Goal: Task Accomplishment & Management: Manage account settings

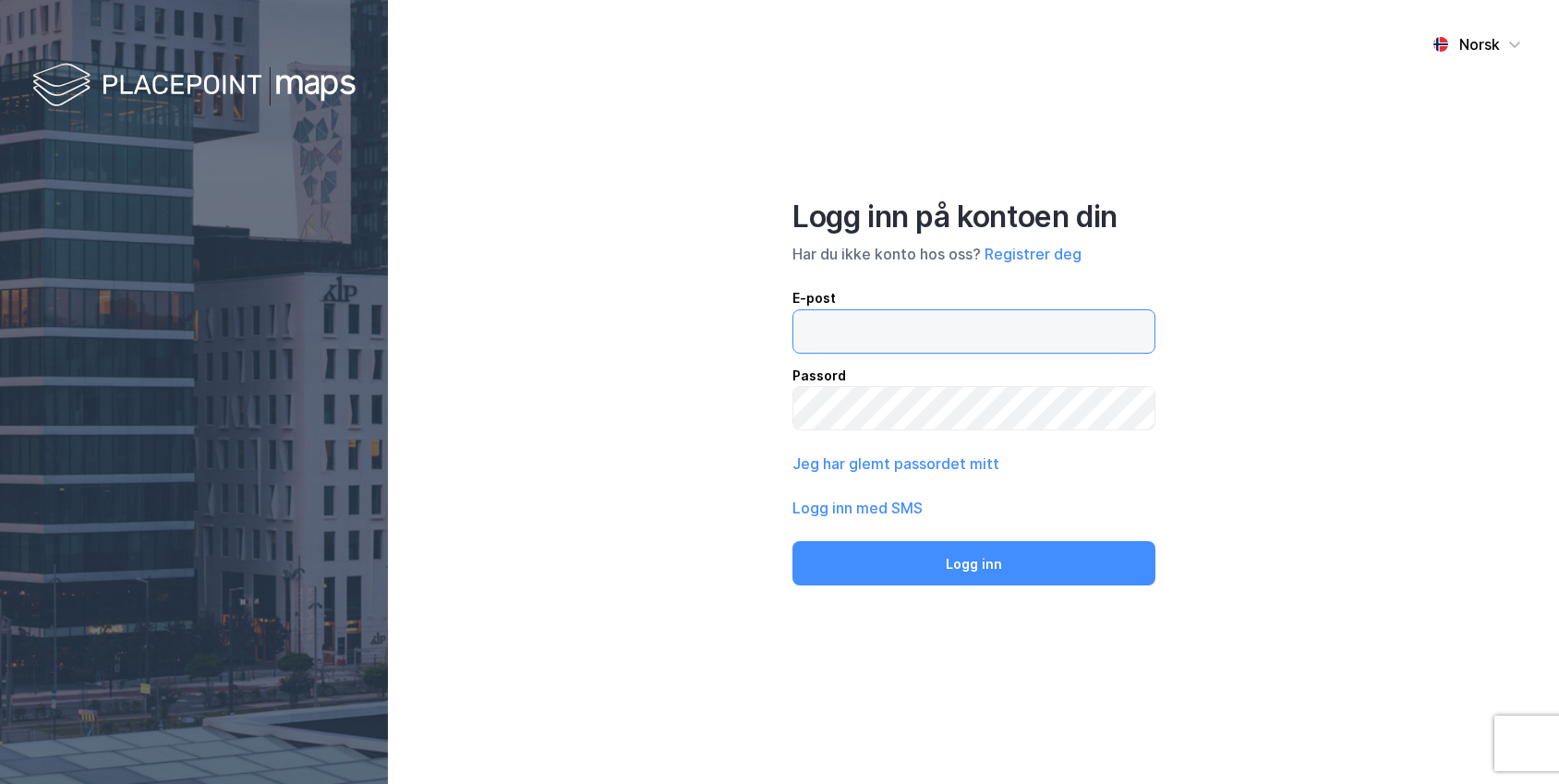
click at [843, 352] on label at bounding box center [974, 331] width 363 height 44
click at [843, 352] on input "email" at bounding box center [973, 331] width 361 height 42
type input "[PERSON_NAME][EMAIL_ADDRESS][DOMAIN_NAME]"
click at [793, 541] on button "Logg inn" at bounding box center [974, 563] width 362 height 44
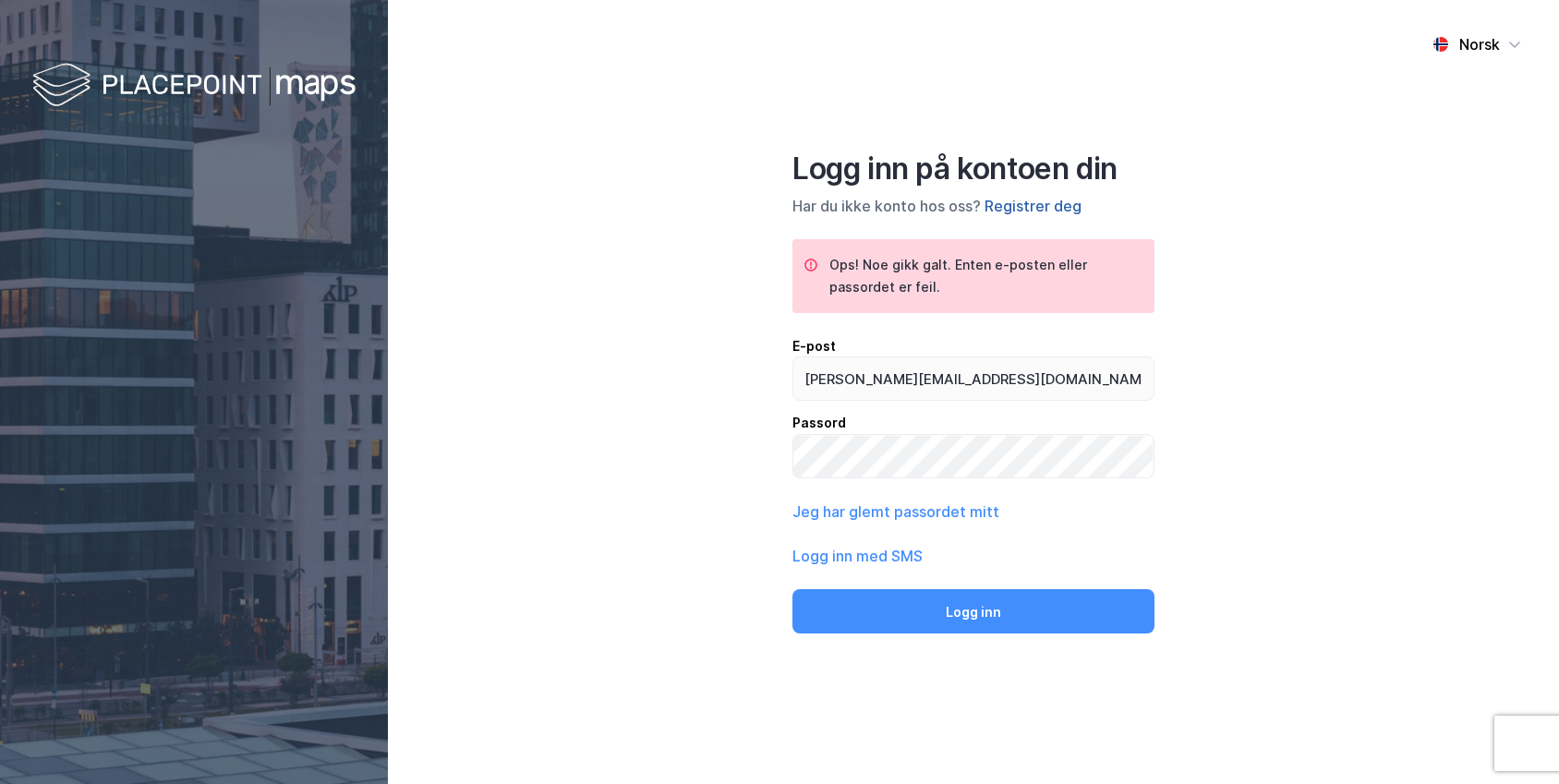
click at [1050, 208] on button "Registrer deg" at bounding box center [1033, 206] width 97 height 22
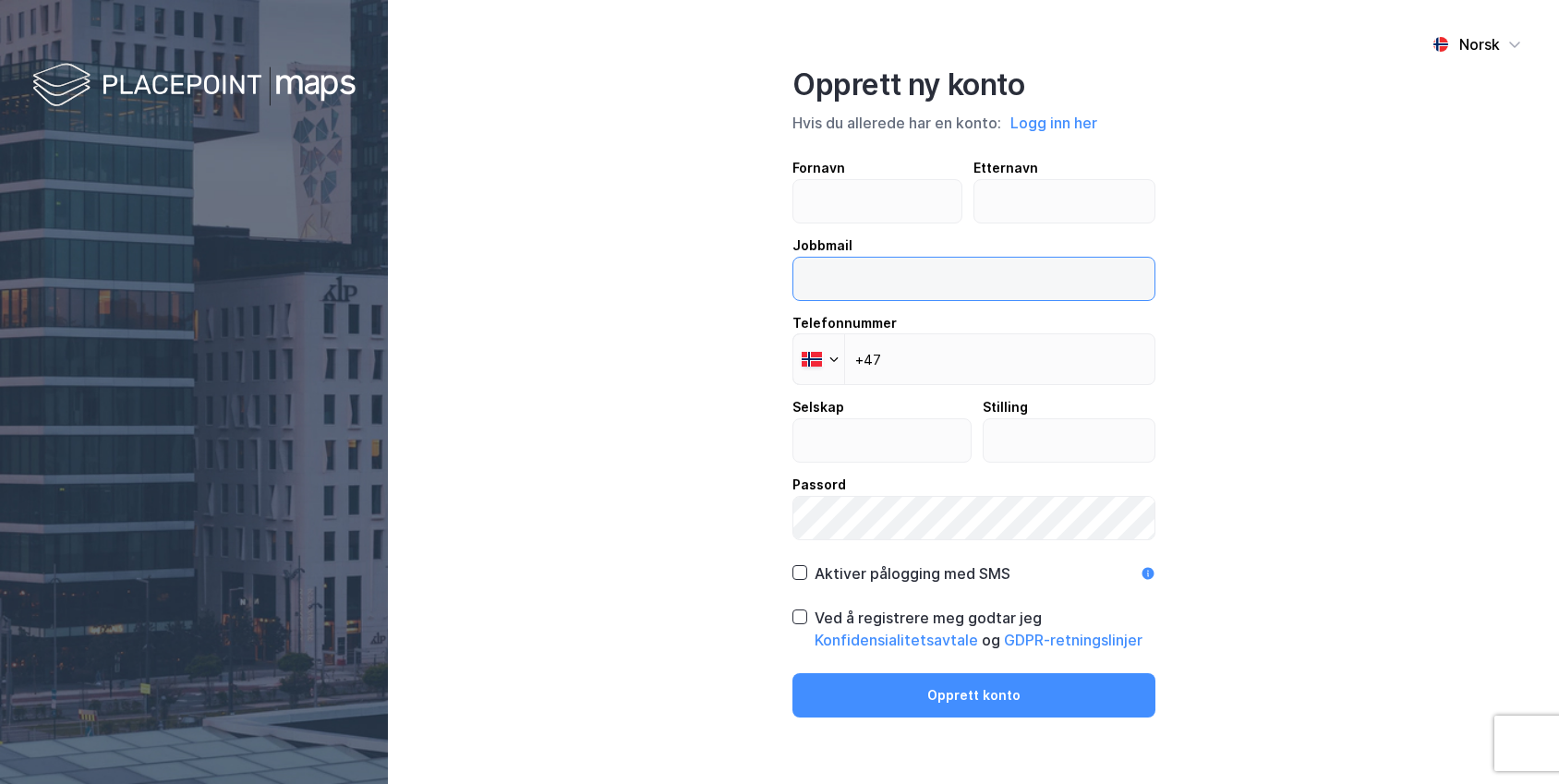
type input "[PERSON_NAME][EMAIL_ADDRESS][DOMAIN_NAME]"
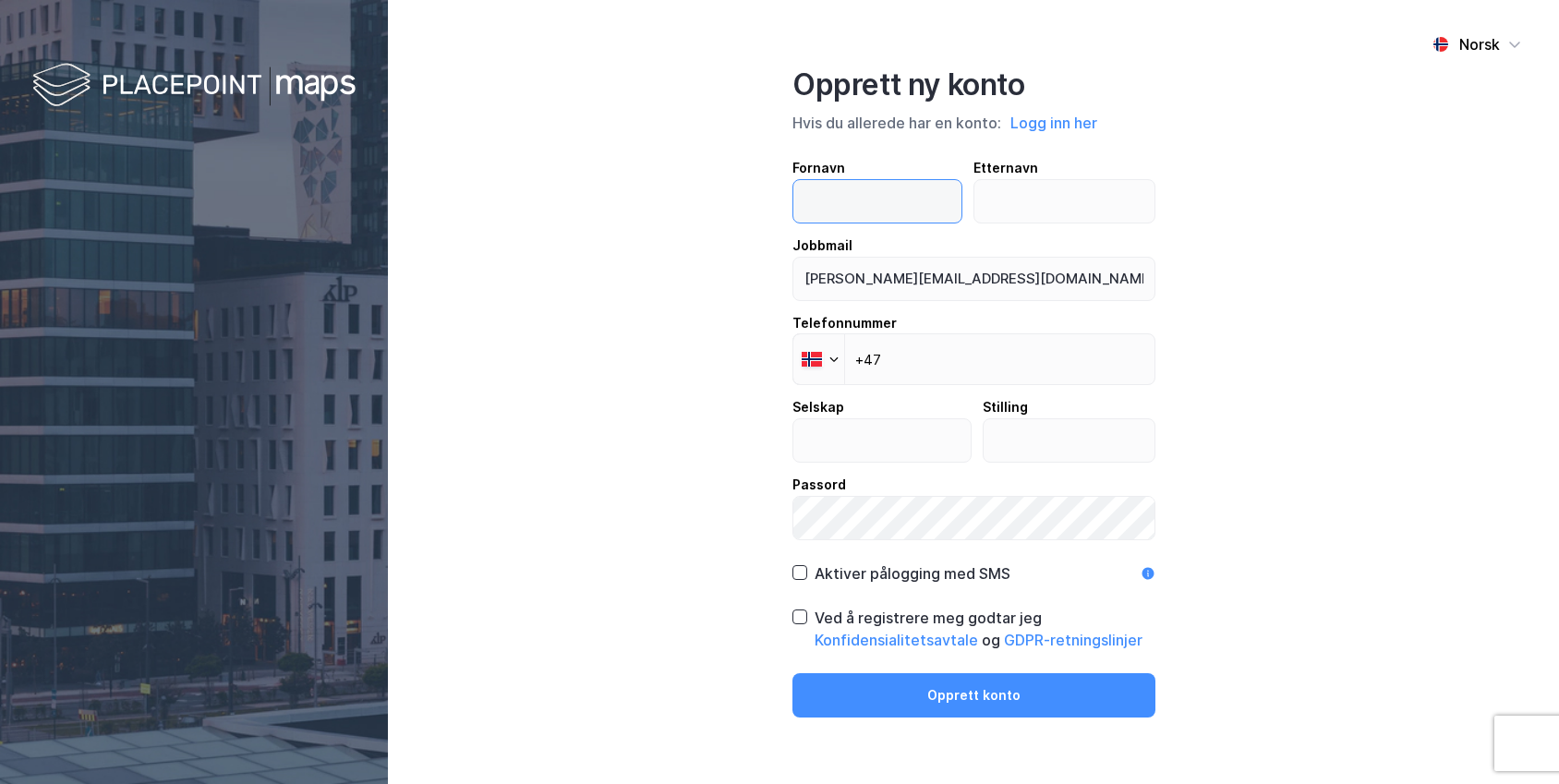
click at [855, 197] on input "text" at bounding box center [877, 201] width 168 height 42
type input "[PERSON_NAME]"
type input "El Elawi"
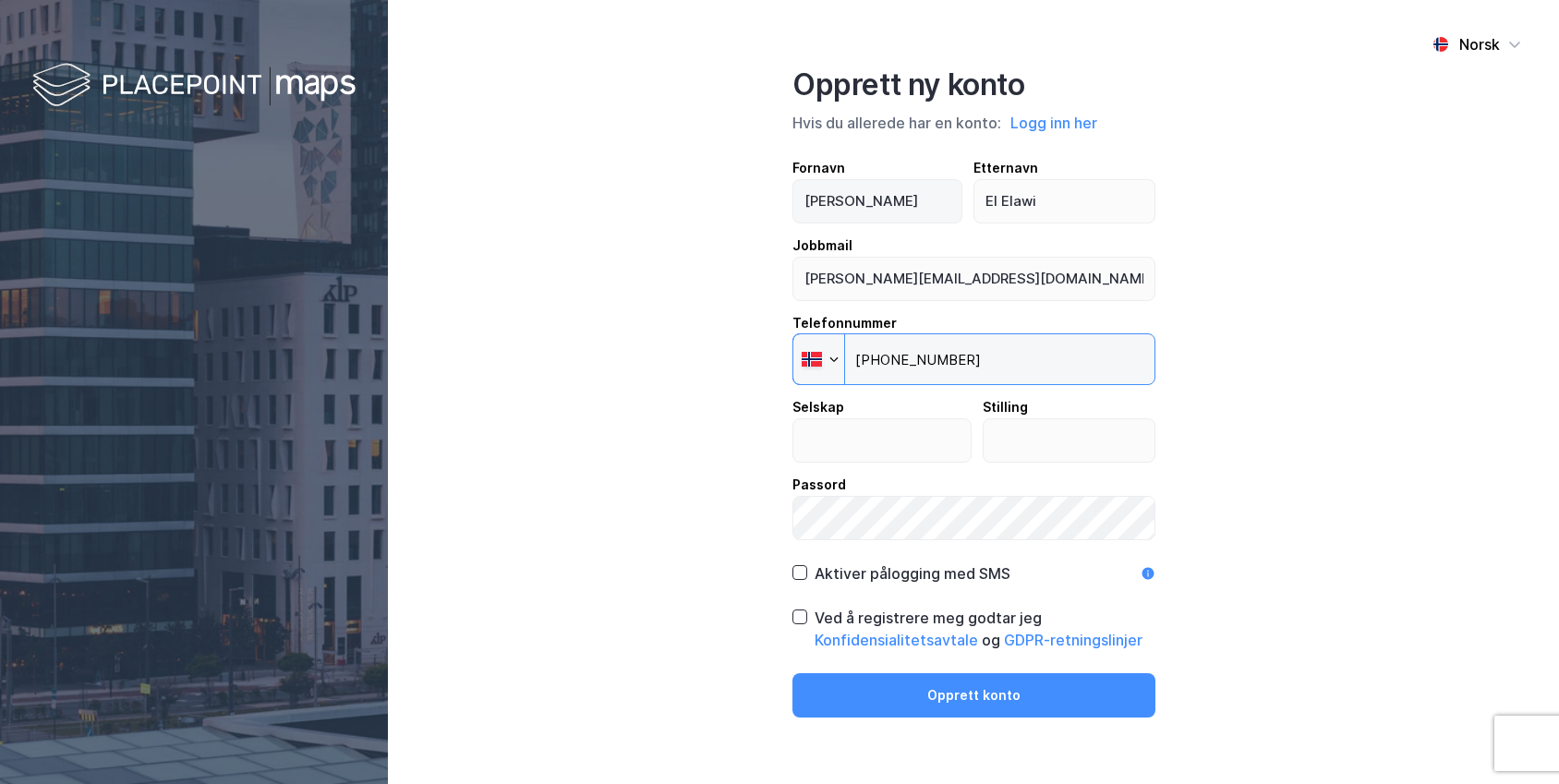
type input "[PHONE_NUMBER]"
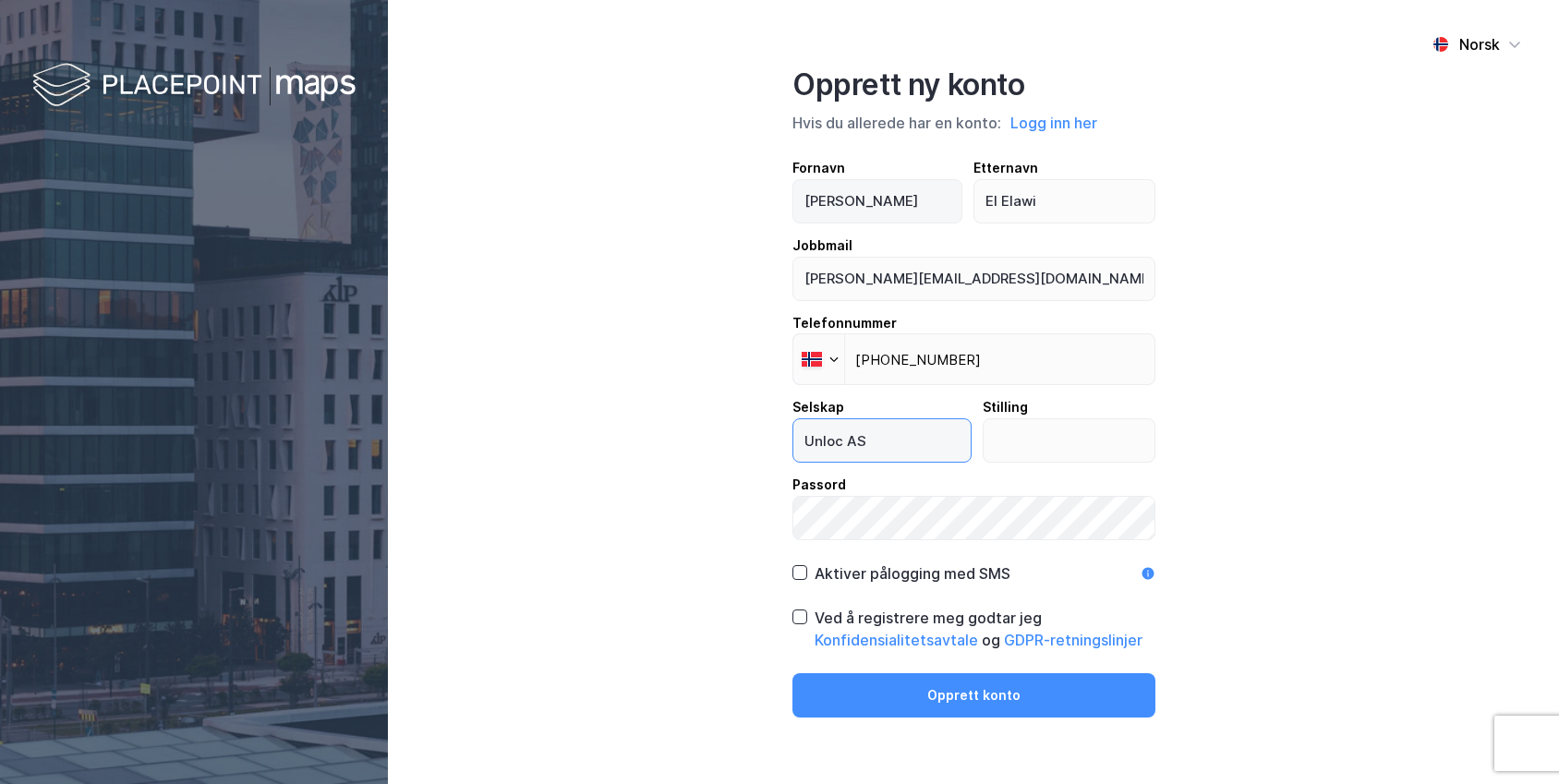
type input "Unloc AS"
type input "Head of Partner Success"
click at [791, 572] on div "Norsk Opprett ny konto Hvis du allerede har en konto: Logg inn her Fornavn [PER…" at bounding box center [973, 392] width 1171 height 784
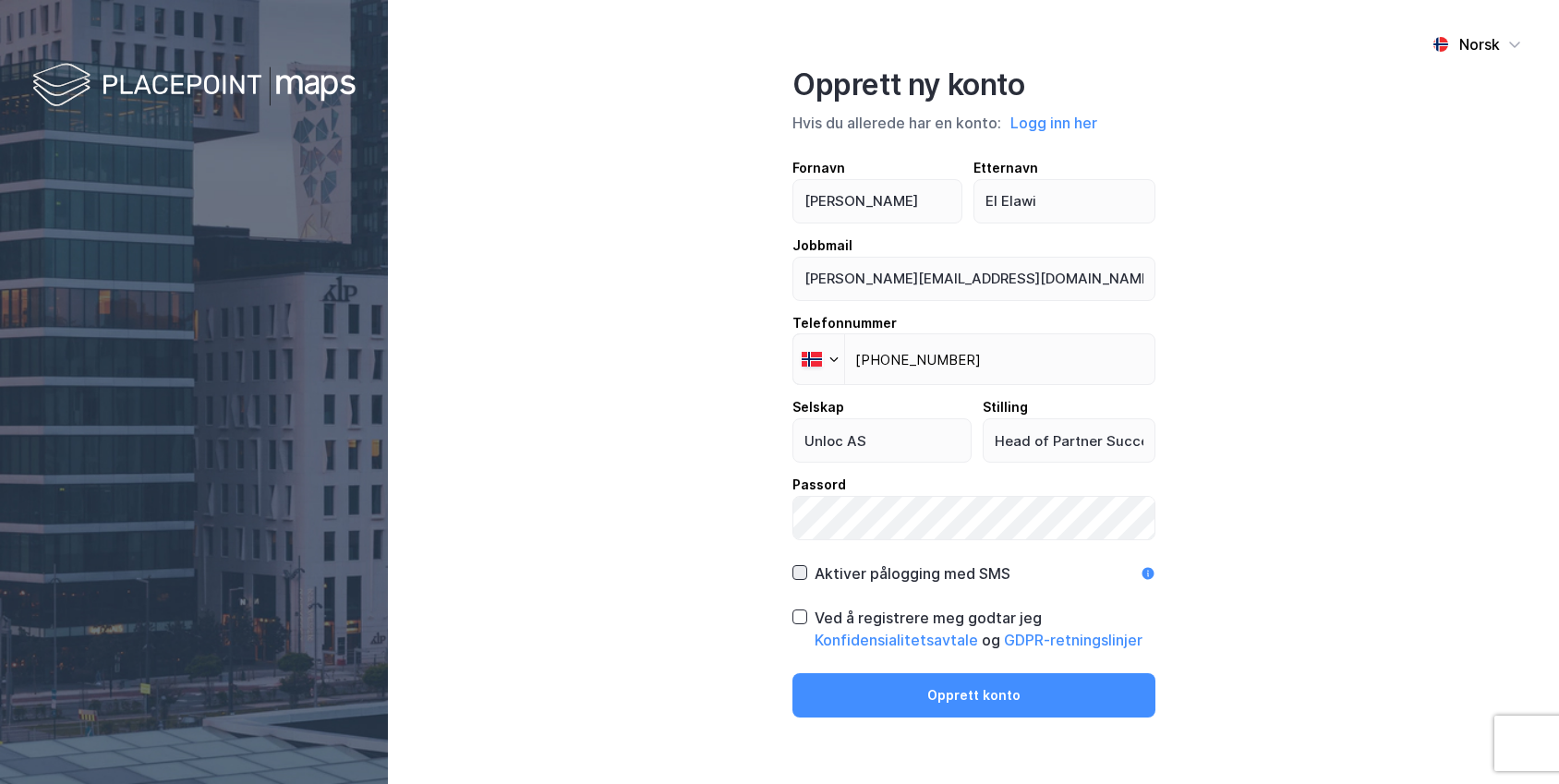
click at [800, 576] on icon at bounding box center [799, 572] width 13 height 13
click at [804, 615] on icon at bounding box center [799, 617] width 13 height 13
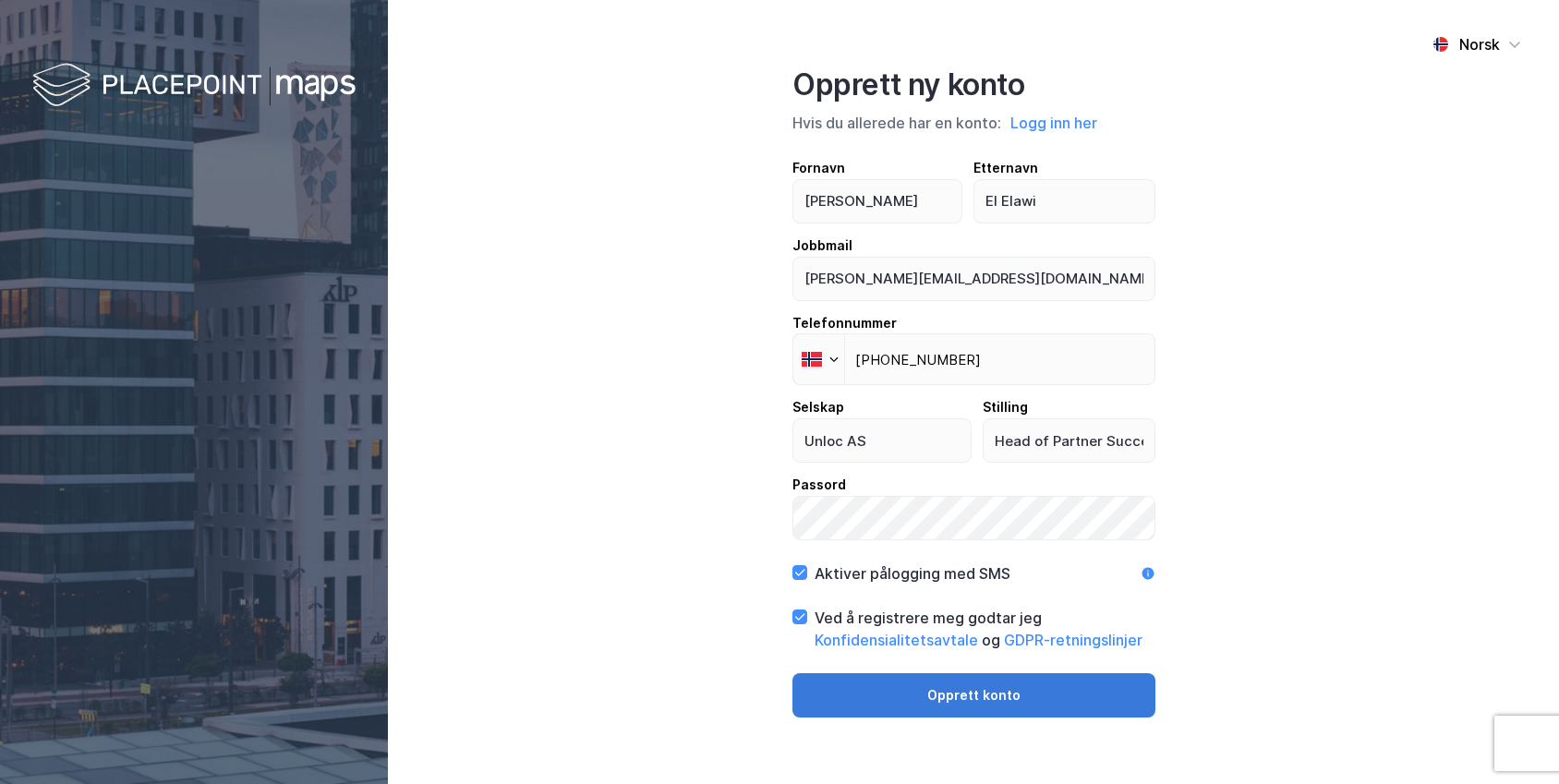
click at [849, 685] on button "Opprett konto" at bounding box center [974, 695] width 363 height 44
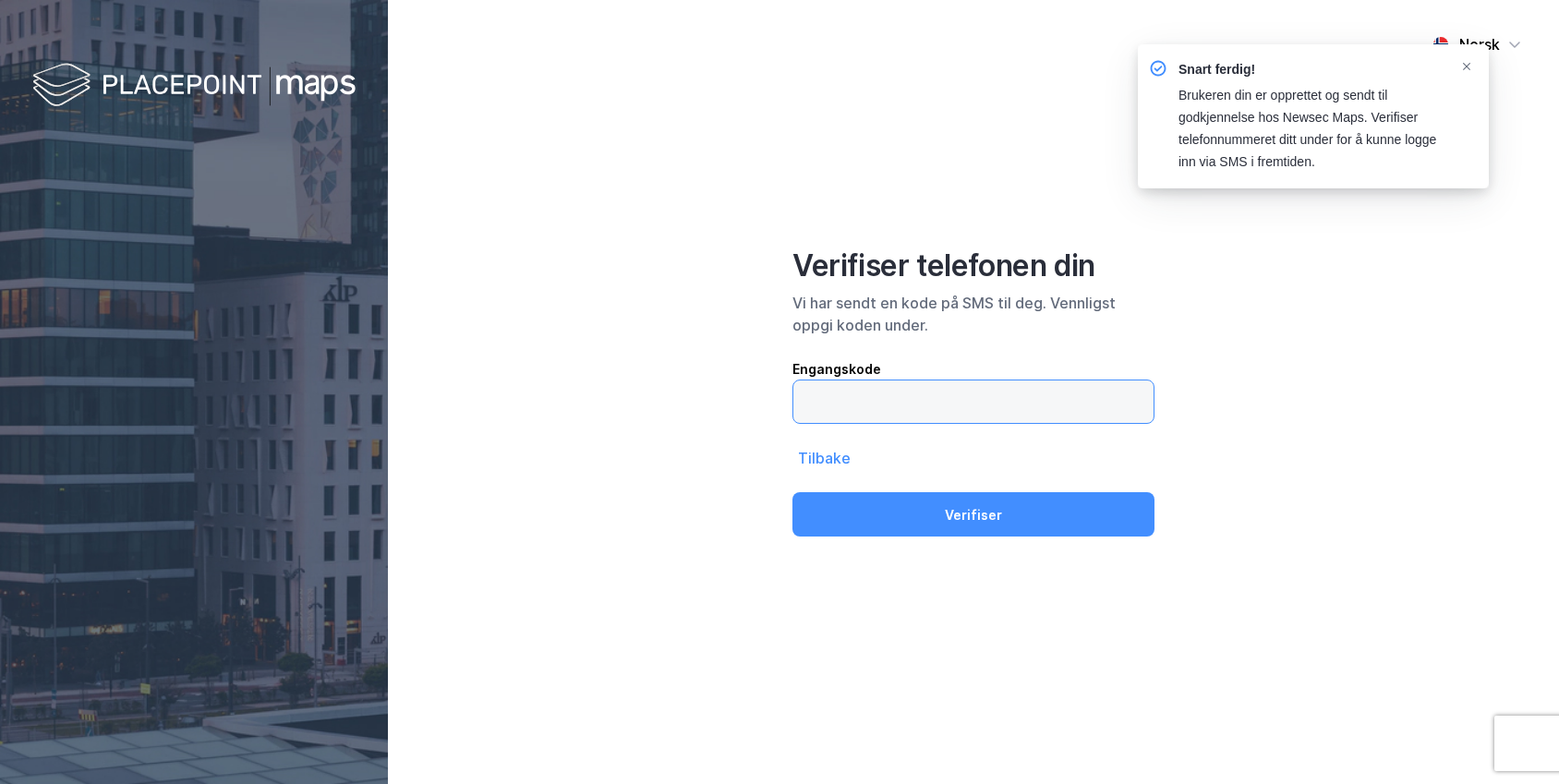
click at [923, 401] on input "text" at bounding box center [973, 402] width 360 height 42
type input "437989"
click at [793, 492] on button "Verifiser" at bounding box center [974, 514] width 362 height 44
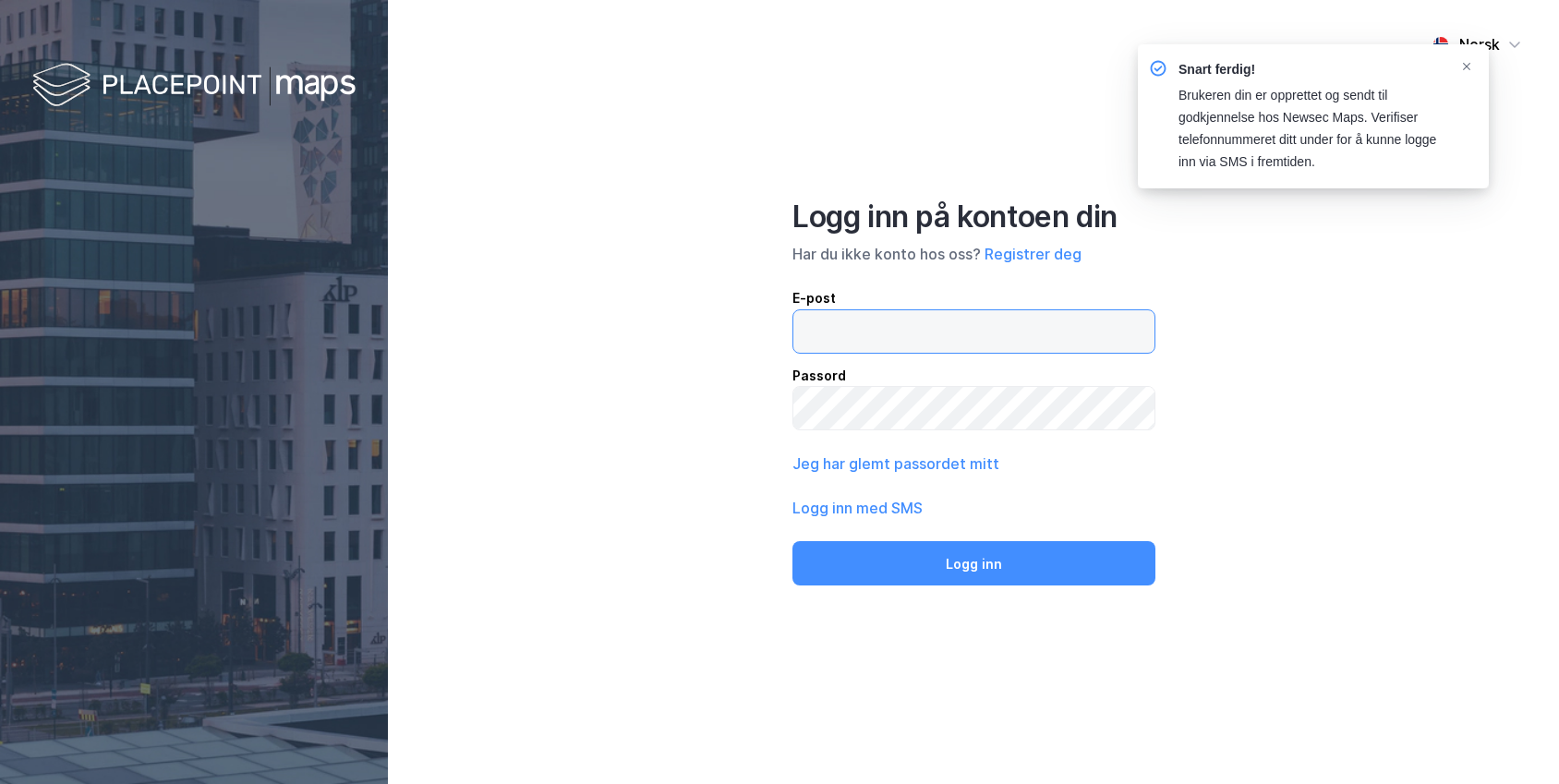
type input "[PERSON_NAME][EMAIL_ADDRESS][DOMAIN_NAME]"
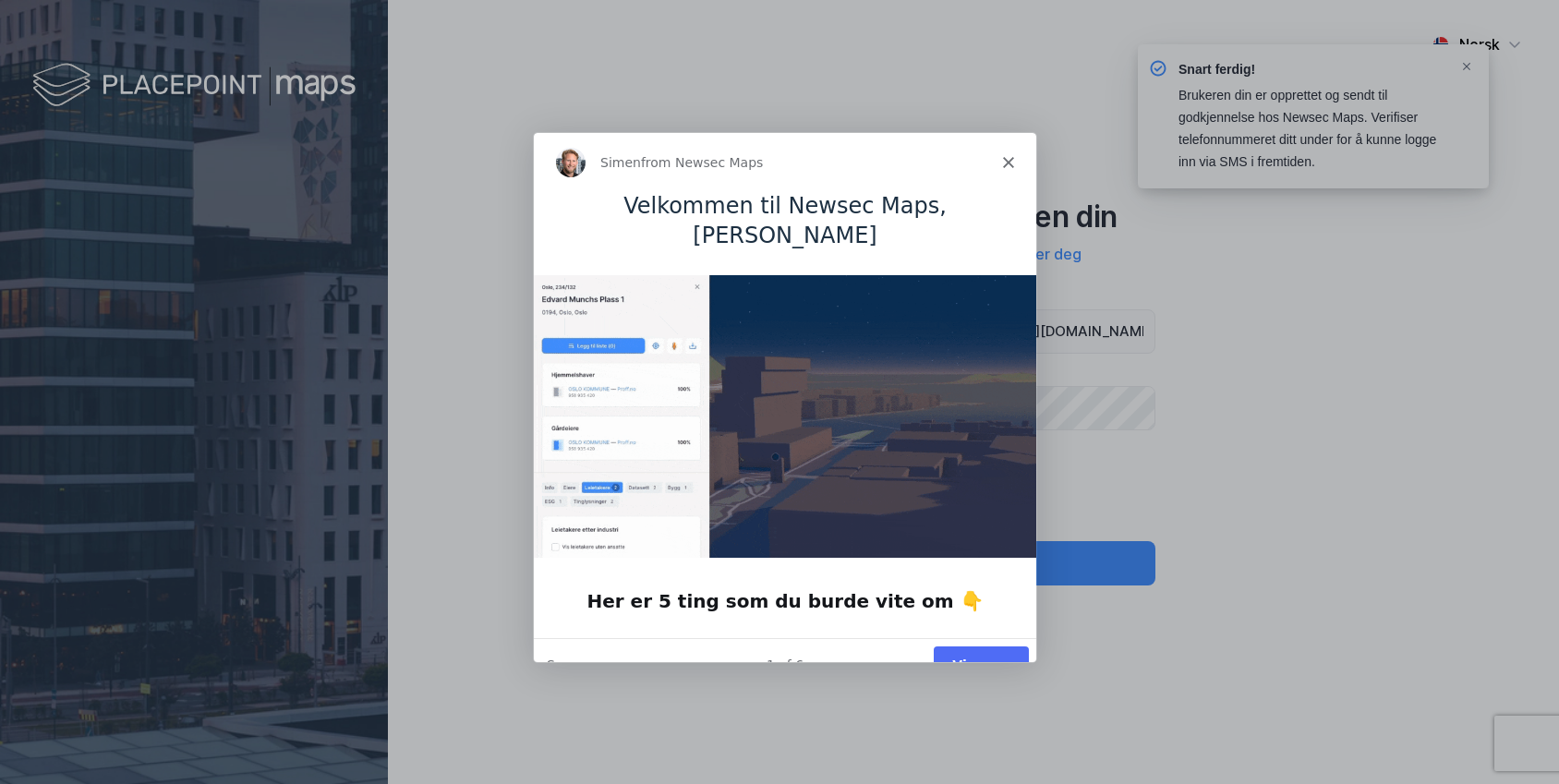
click at [568, 646] on div "1 of 6 Vis meg Snooze" at bounding box center [784, 663] width 502 height 54
click at [567, 654] on button "Snooze" at bounding box center [569, 663] width 47 height 19
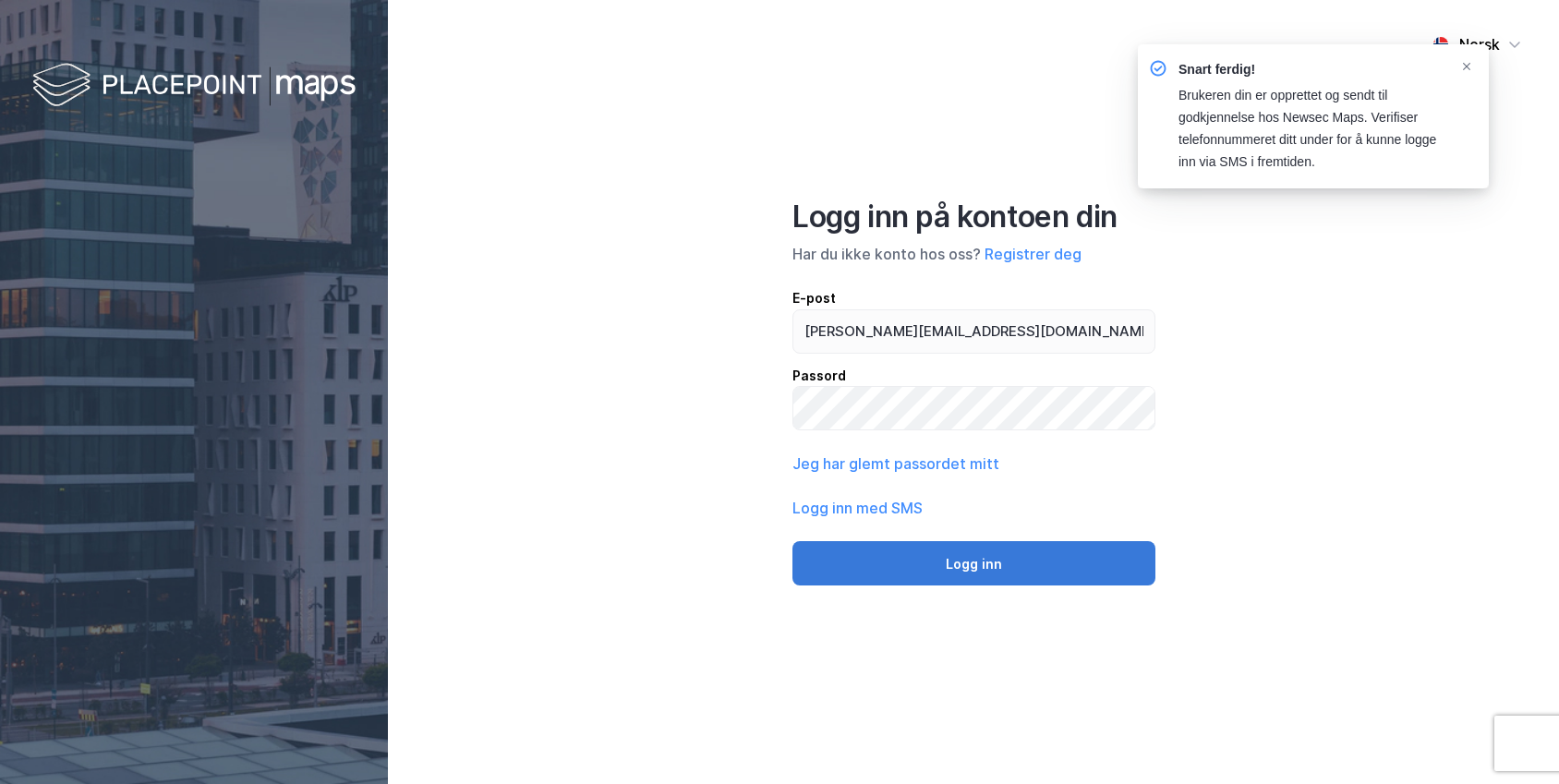
click at [967, 561] on button "Logg inn" at bounding box center [974, 563] width 363 height 44
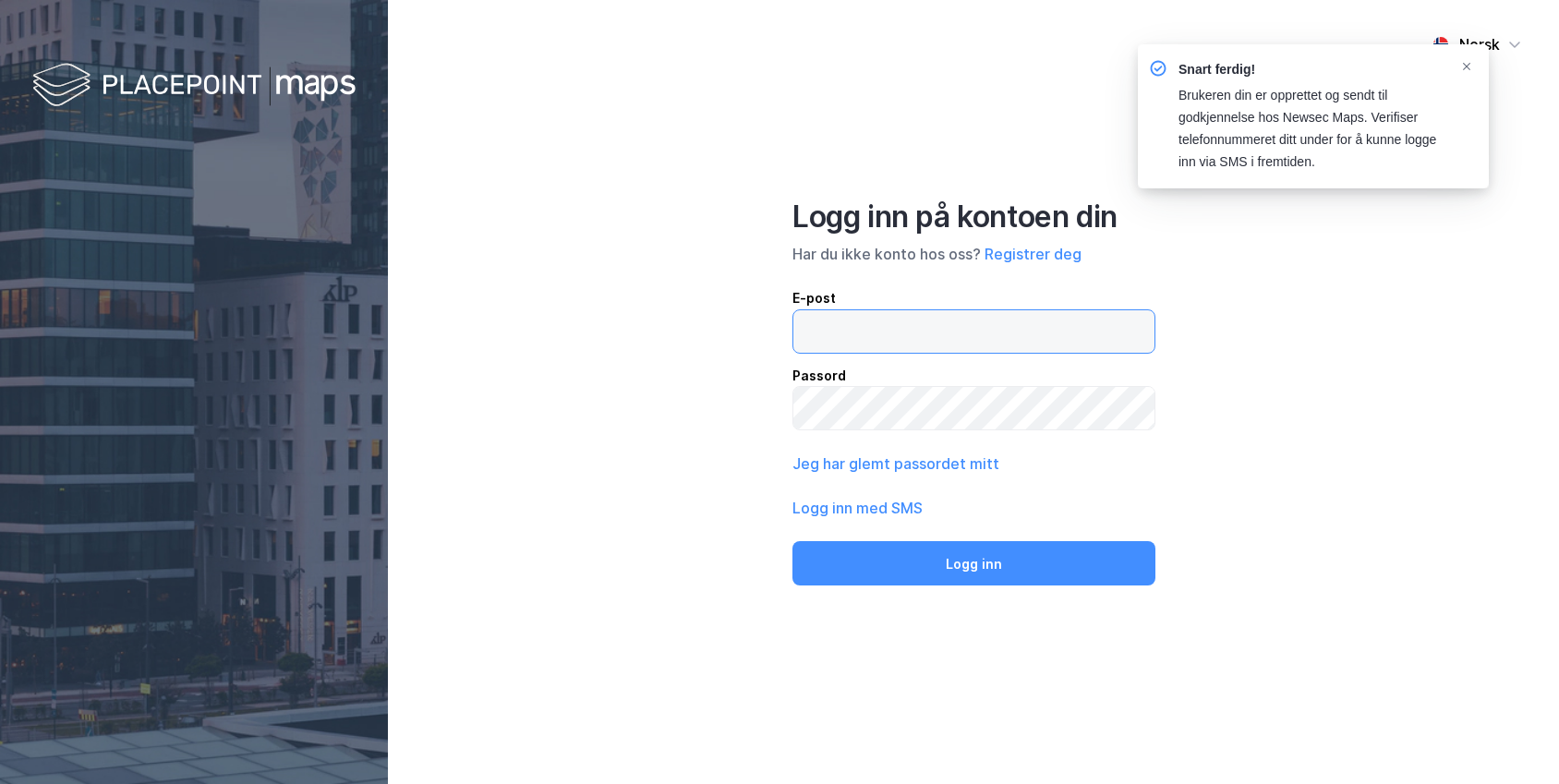
type input "[PERSON_NAME][EMAIL_ADDRESS][DOMAIN_NAME]"
click at [1467, 68] on icon "Notifications Alt+T" at bounding box center [1466, 66] width 11 height 11
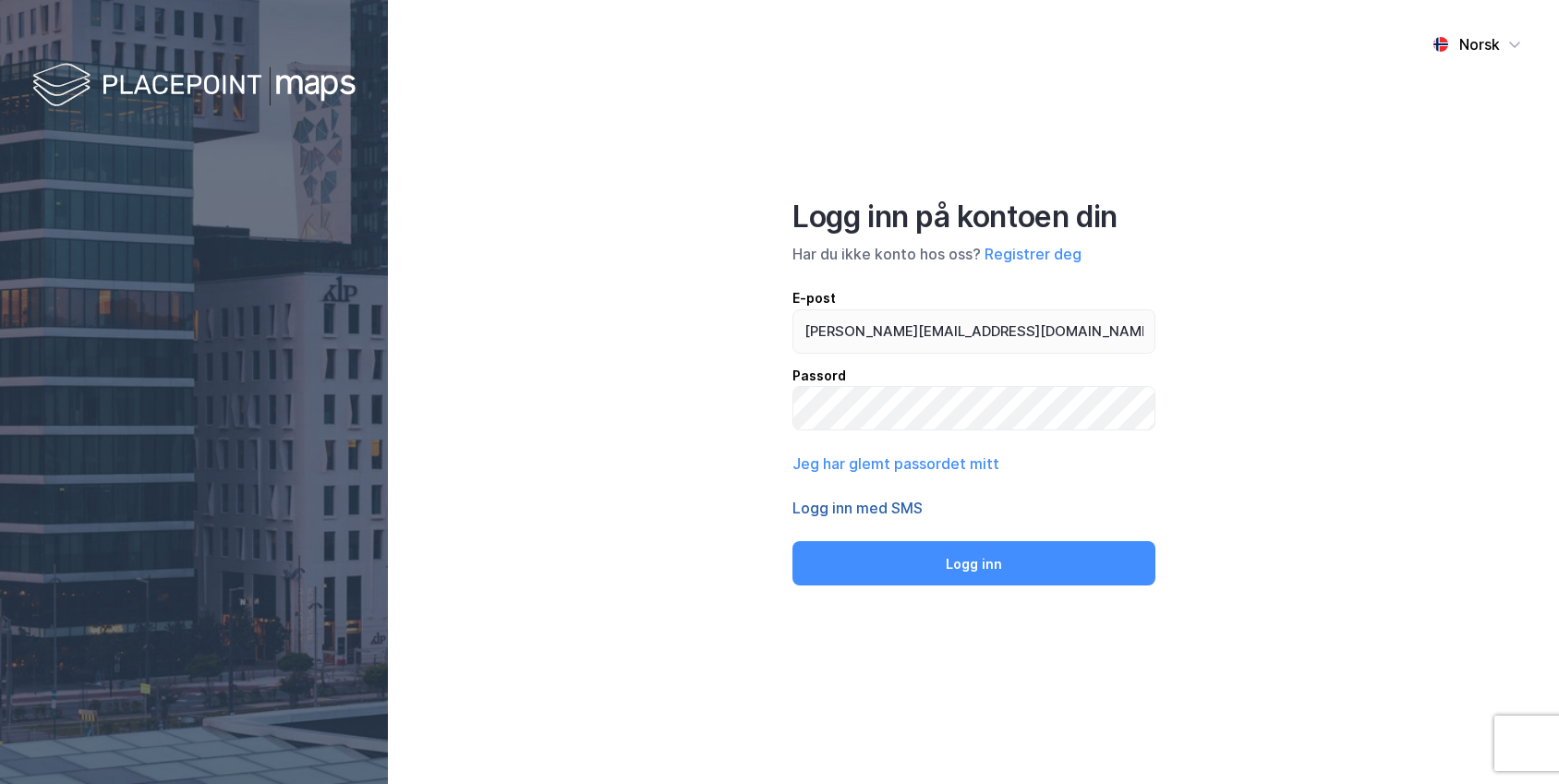
click at [894, 513] on button "Logg inn med SMS" at bounding box center [858, 508] width 130 height 22
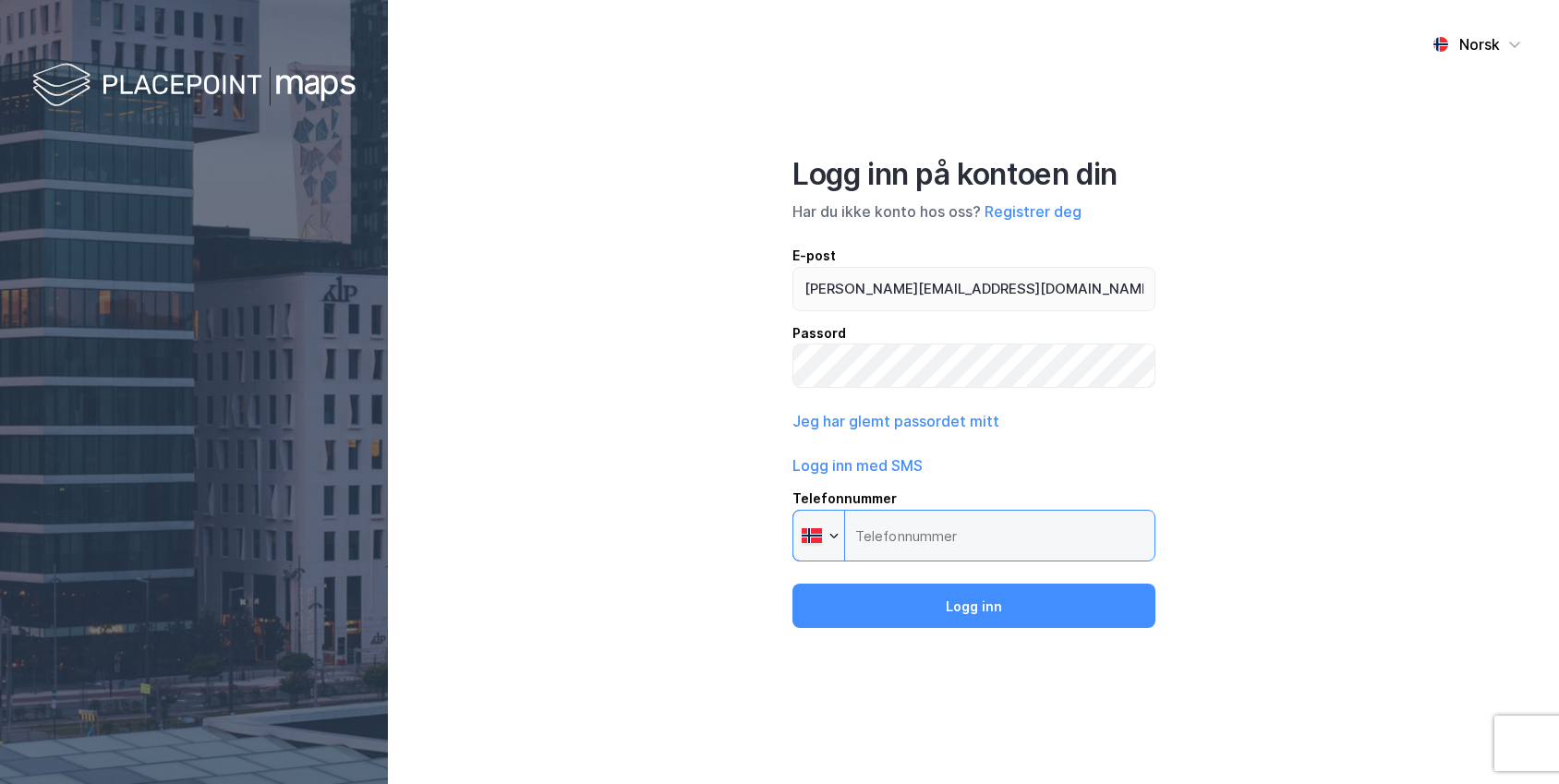
click at [905, 539] on input "Telefonnummer Phone" at bounding box center [974, 536] width 363 height 52
click at [898, 543] on input "Telefonnummer Phone" at bounding box center [974, 536] width 363 height 52
click at [875, 535] on input "Telefonnummer Phone" at bounding box center [974, 536] width 363 height 52
